Goal: Transaction & Acquisition: Purchase product/service

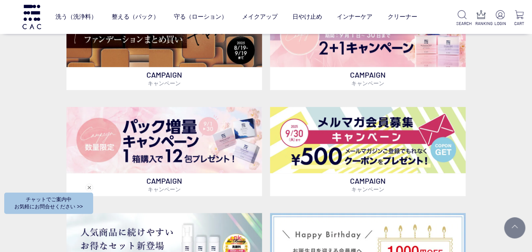
scroll to position [127, 0]
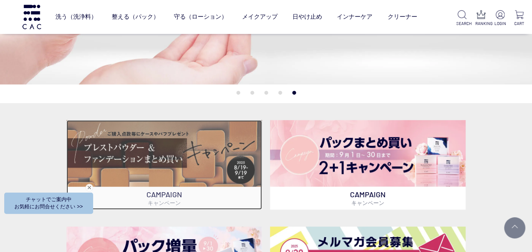
click at [195, 155] on img at bounding box center [164, 153] width 196 height 66
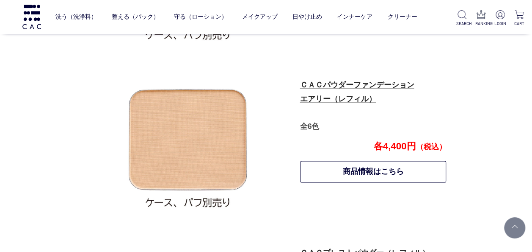
scroll to position [461, 0]
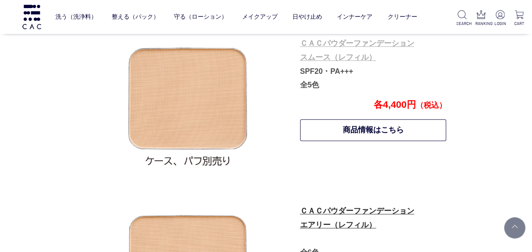
click at [360, 56] on link "ＣＡＣパウダーファンデーション スムース（レフィル）" at bounding box center [357, 50] width 114 height 22
